Goal: Complete application form

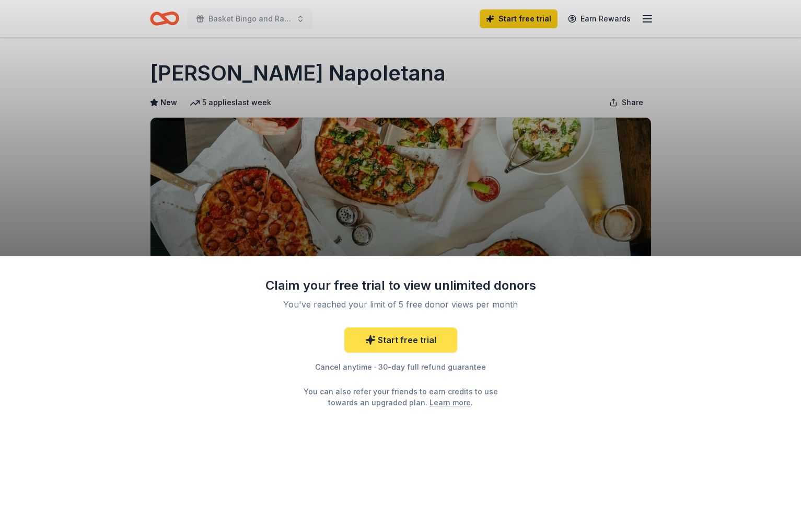
click at [366, 345] on link "Start free trial" at bounding box center [400, 339] width 113 height 25
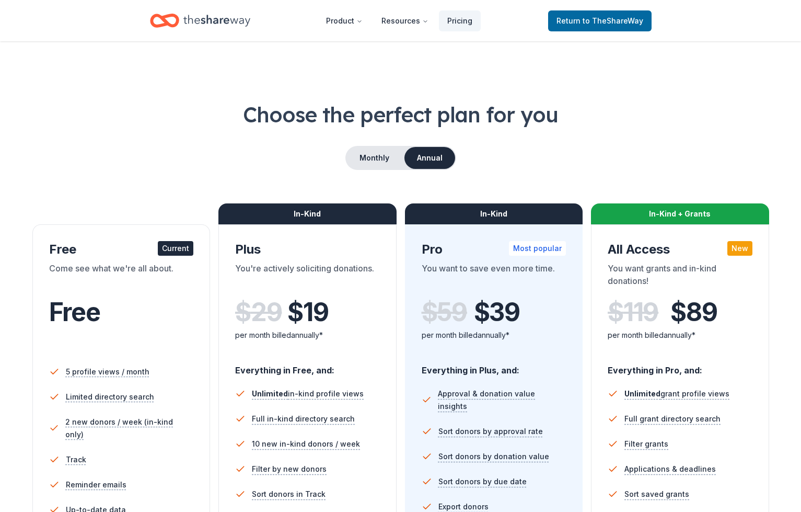
click at [175, 250] on div "Current" at bounding box center [176, 248] width 36 height 15
click at [598, 23] on span "to TheShareWay" at bounding box center [613, 20] width 61 height 9
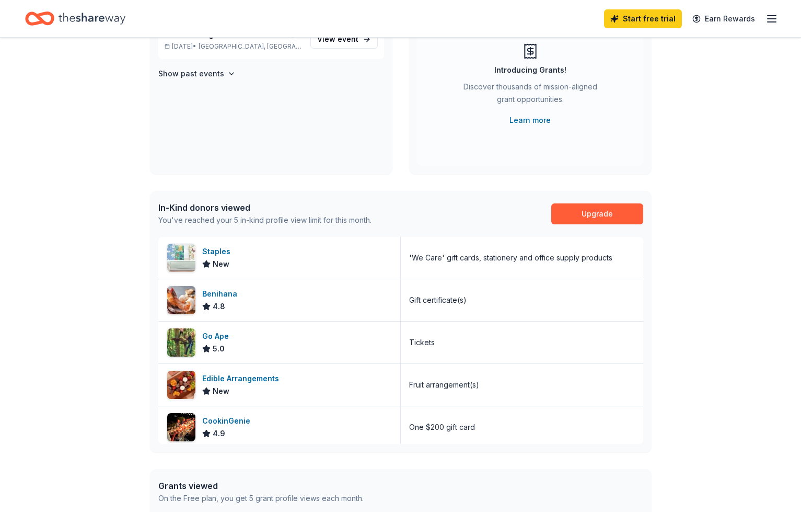
scroll to position [122, 0]
click at [181, 351] on img at bounding box center [181, 343] width 28 height 28
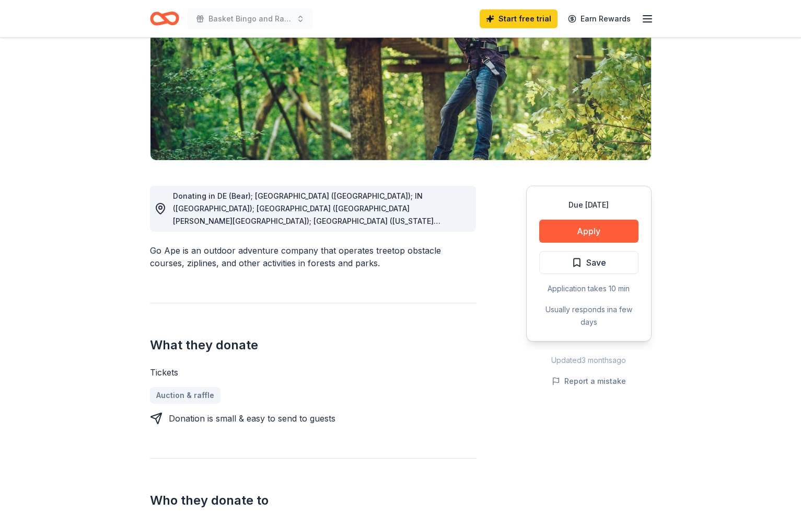
scroll to position [158, 0]
click at [609, 225] on button "Apply" at bounding box center [588, 230] width 99 height 23
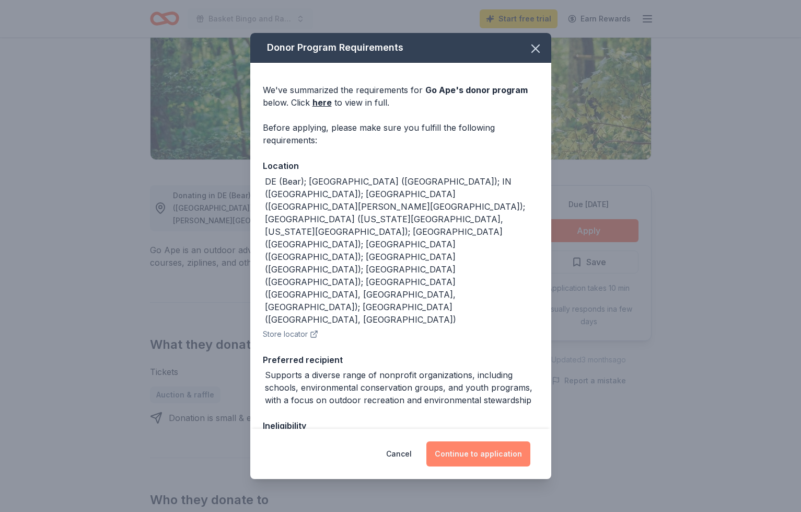
click at [494, 459] on button "Continue to application" at bounding box center [478, 453] width 104 height 25
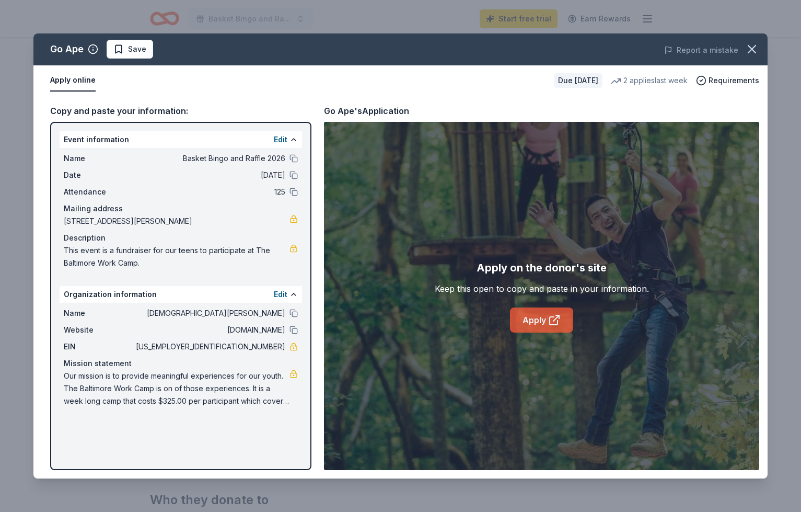
click at [529, 317] on link "Apply" at bounding box center [541, 319] width 63 height 25
